Goal: Browse casually

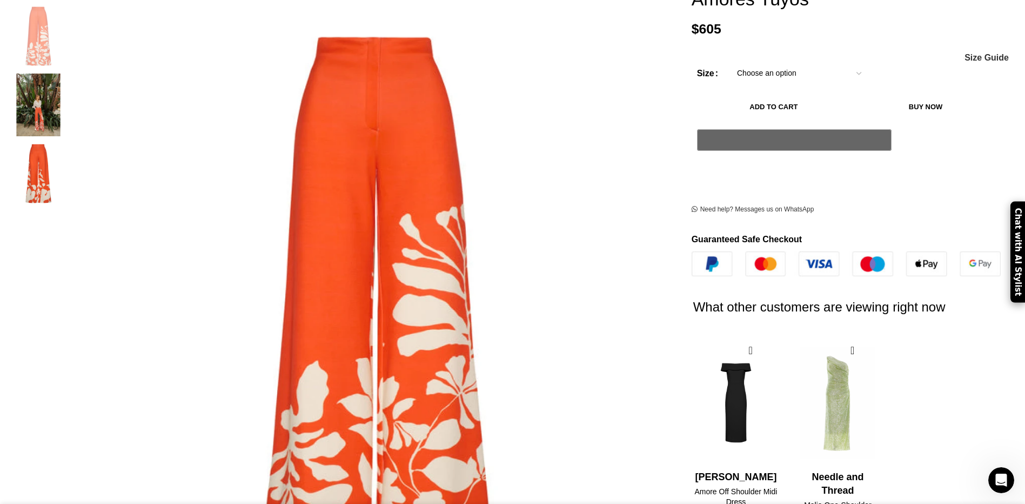
scroll to position [0, 228]
click at [71, 99] on img "2 / 3" at bounding box center [38, 105] width 66 height 63
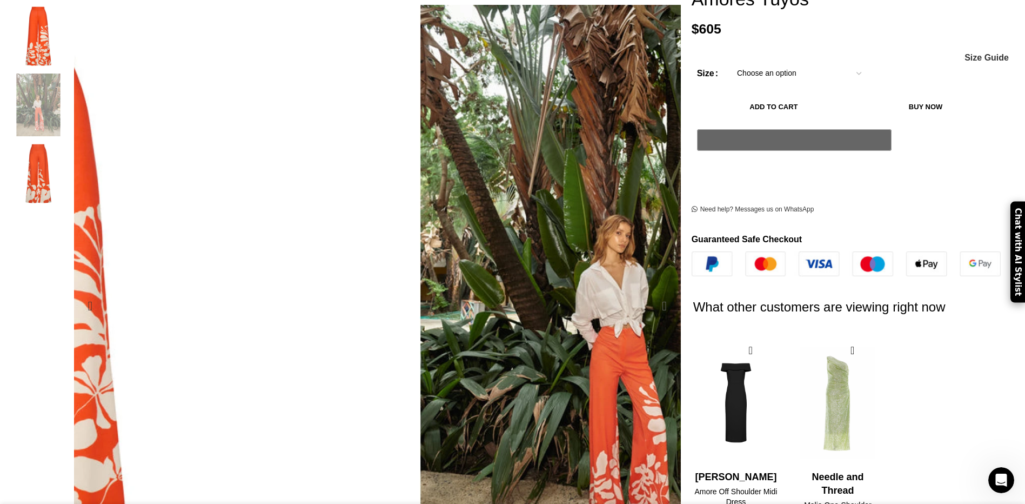
click at [651, 292] on div "Next slide" at bounding box center [664, 305] width 27 height 27
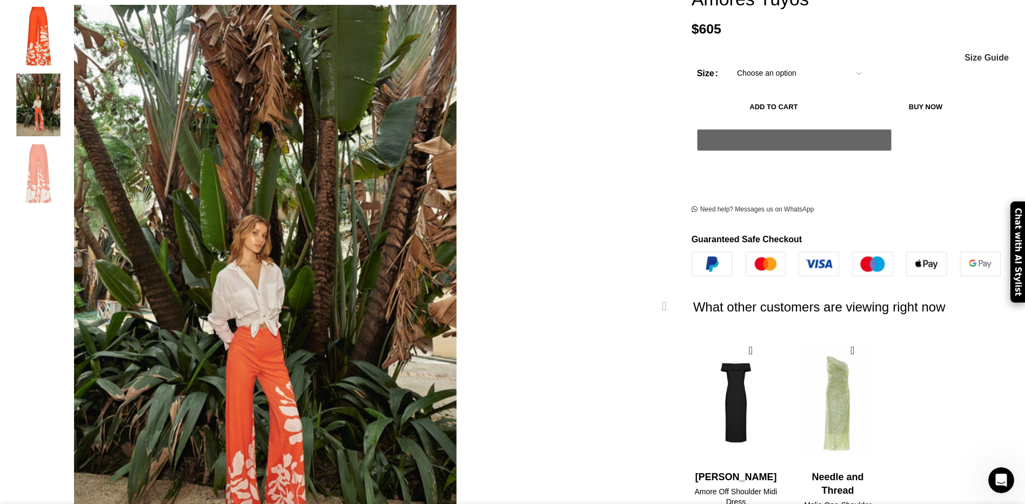
click at [104, 292] on div "Previous slide" at bounding box center [90, 305] width 27 height 27
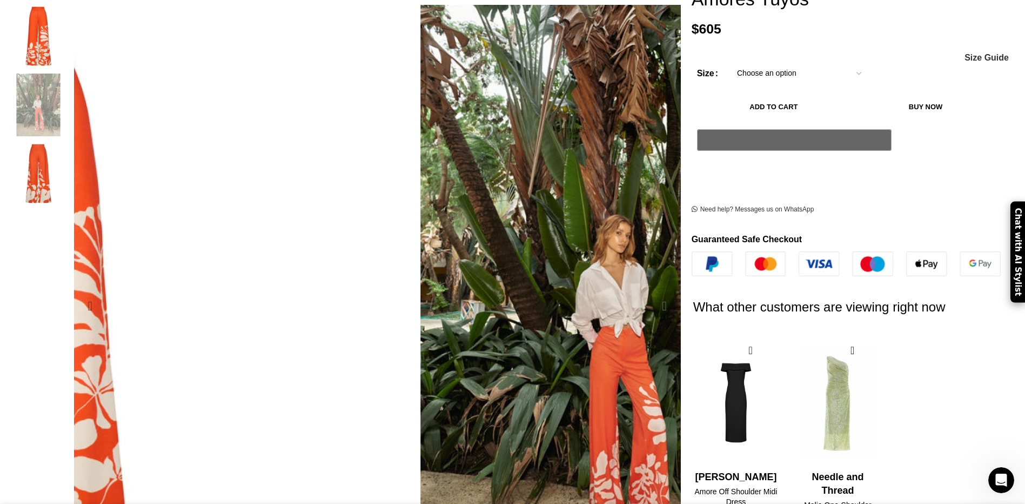
click at [651, 292] on div "Next slide" at bounding box center [664, 305] width 27 height 27
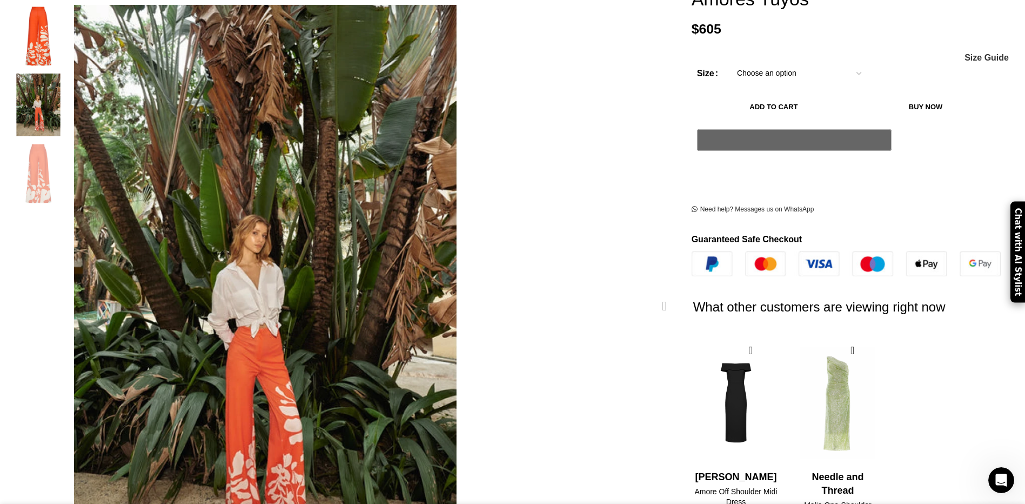
click at [651, 292] on div "Next slide" at bounding box center [664, 305] width 27 height 27
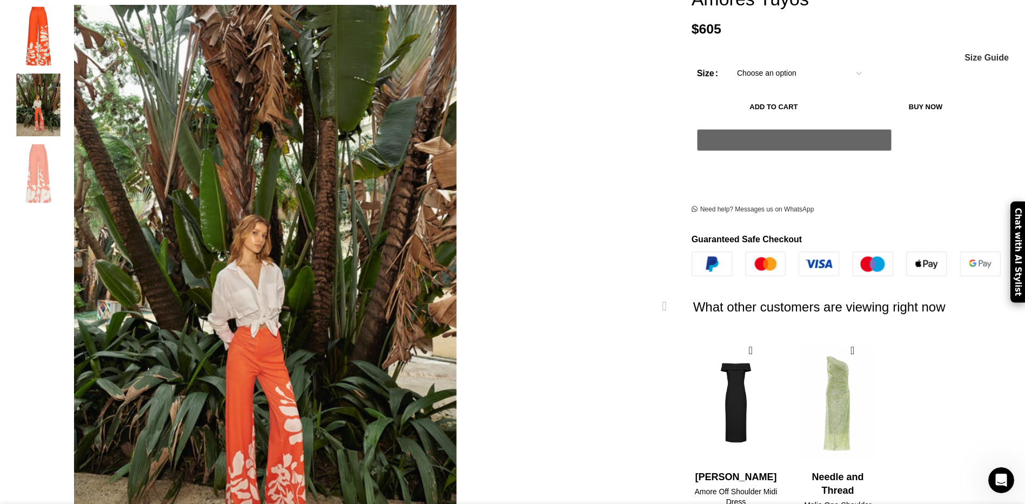
click at [651, 292] on div "Next slide" at bounding box center [664, 305] width 27 height 27
click at [104, 292] on div "Previous slide" at bounding box center [90, 305] width 27 height 27
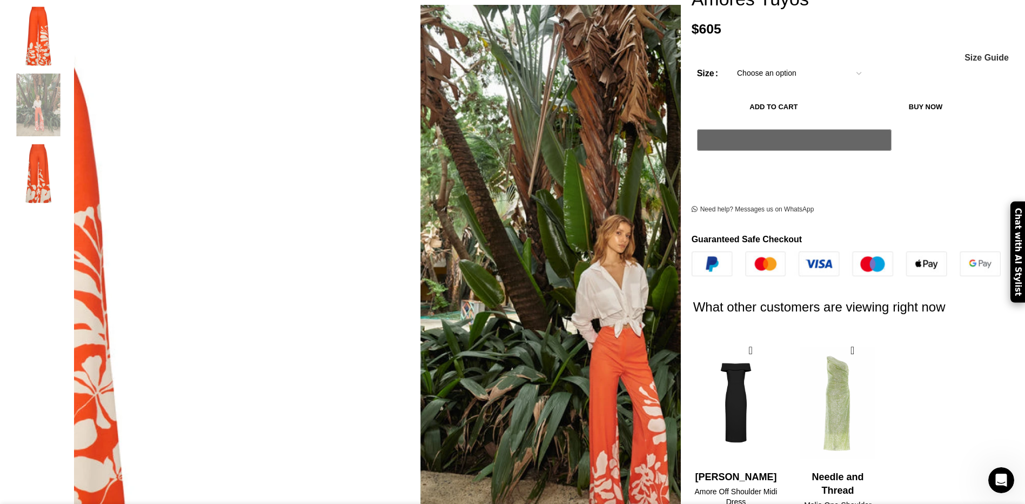
scroll to position [0, 455]
